Goal: Use online tool/utility

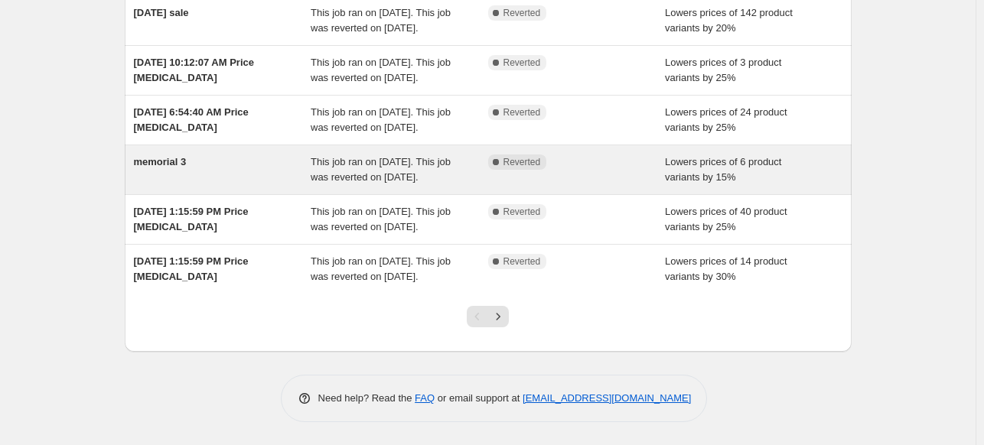
scroll to position [459, 0]
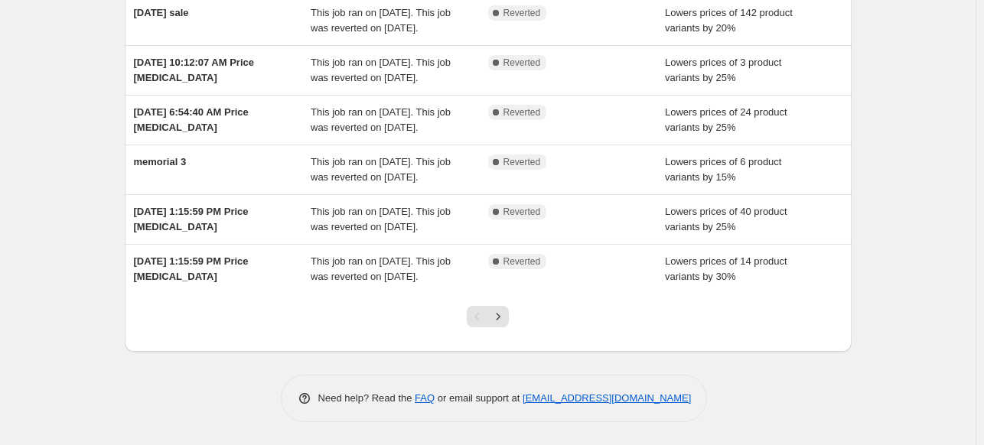
click at [99, 367] on div "NA Bulk Price Editor. This page is ready NA Bulk Price Editor Add new price [ME…" at bounding box center [488, 51] width 976 height 788
click at [939, 139] on div "NA Bulk Price Editor. This page is ready NA Bulk Price Editor Add new price [ME…" at bounding box center [488, 51] width 976 height 788
